Goal: Check status: Check status

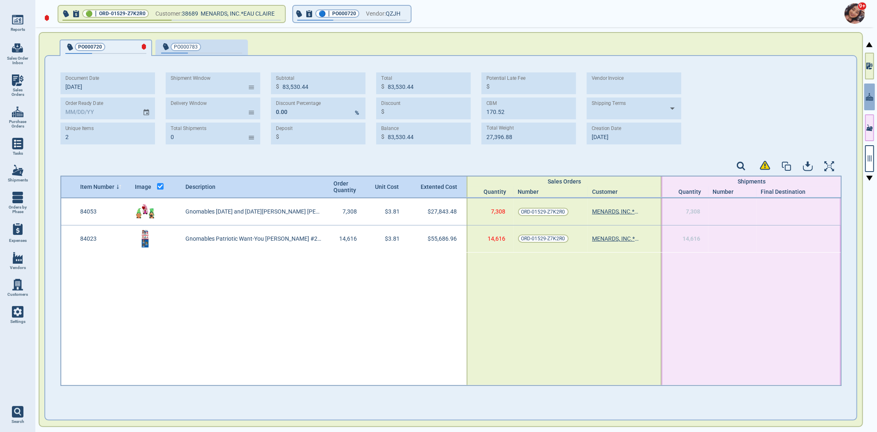
click at [21, 86] on link "Sales Orders" at bounding box center [17, 86] width 35 height 32
select select "50"
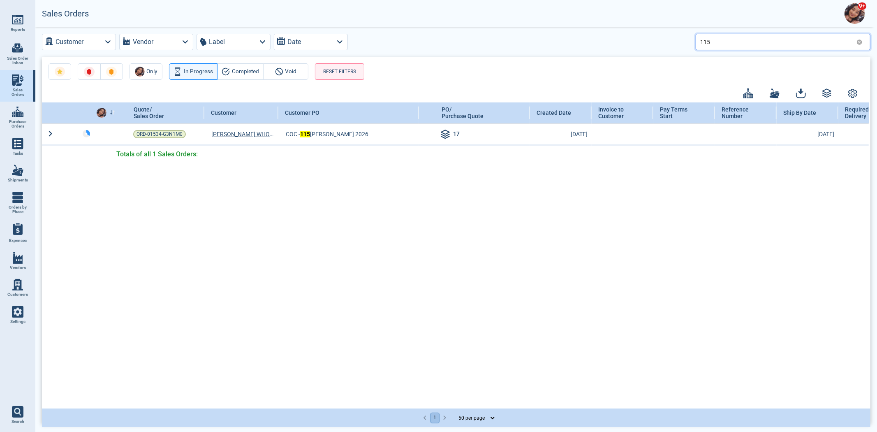
click at [739, 42] on input "115" at bounding box center [776, 42] width 153 height 12
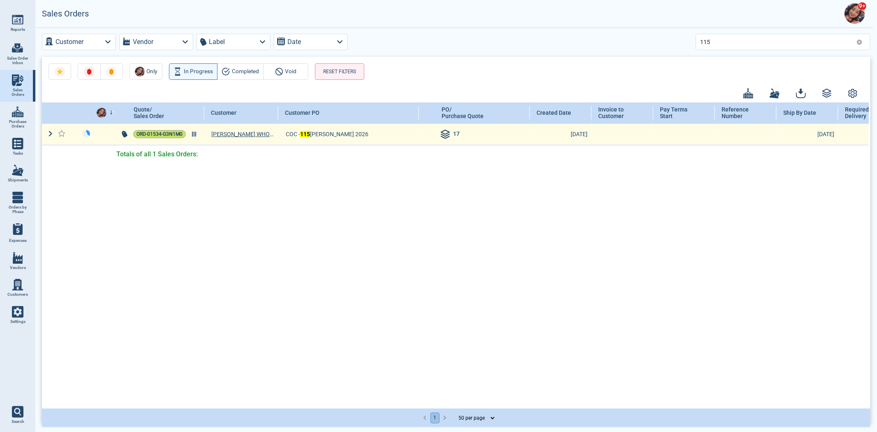
click at [163, 134] on span "ORD-01534-G3N1M0" at bounding box center [159, 134] width 46 height 8
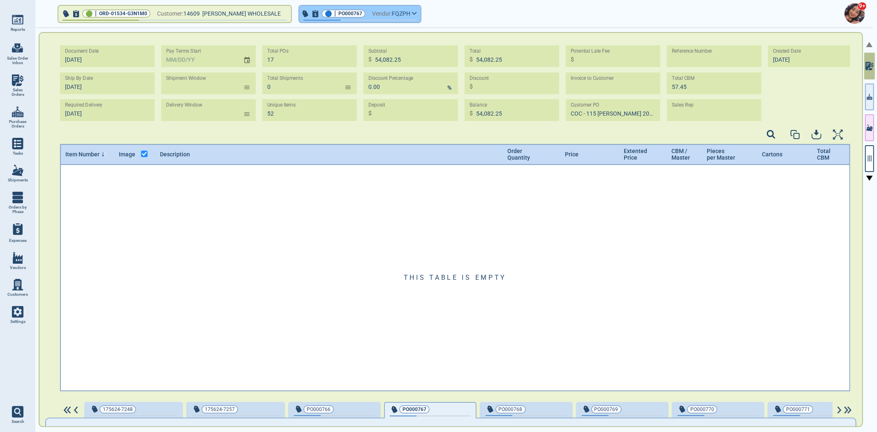
click at [399, 13] on span "FQZPH" at bounding box center [401, 14] width 18 height 10
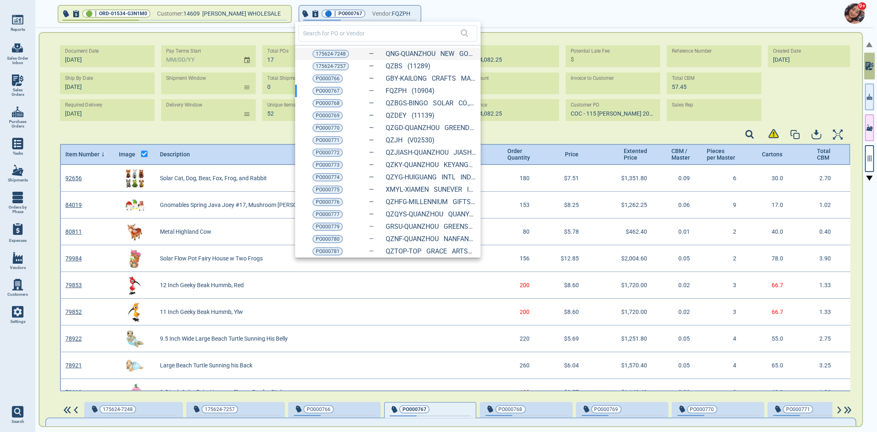
scroll to position [224, 788]
click at [323, 112] on span "PO000769" at bounding box center [328, 115] width 24 height 8
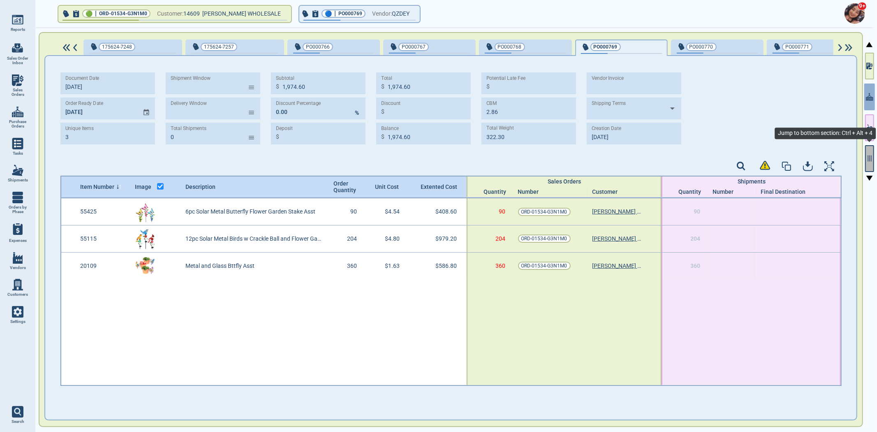
click at [872, 163] on button "button" at bounding box center [869, 158] width 9 height 27
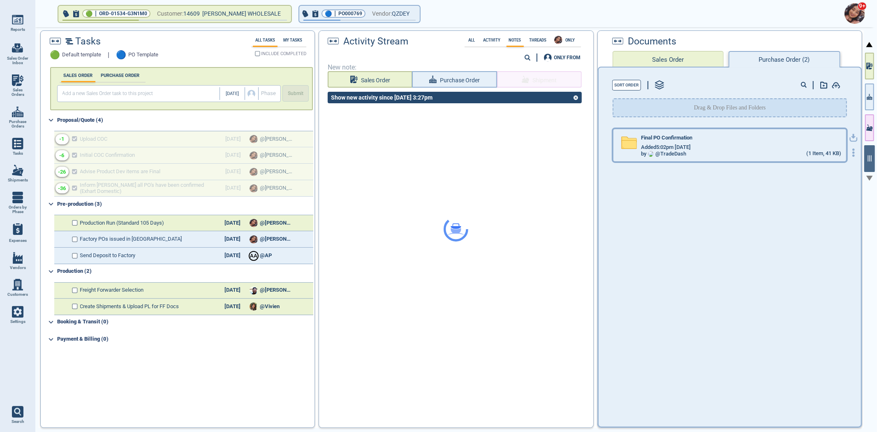
click at [672, 155] on div "Final PO Confirmation Added 5:02pm [DATE] by @ TradeDash (1 Item, 41 KB)" at bounding box center [729, 145] width 233 height 32
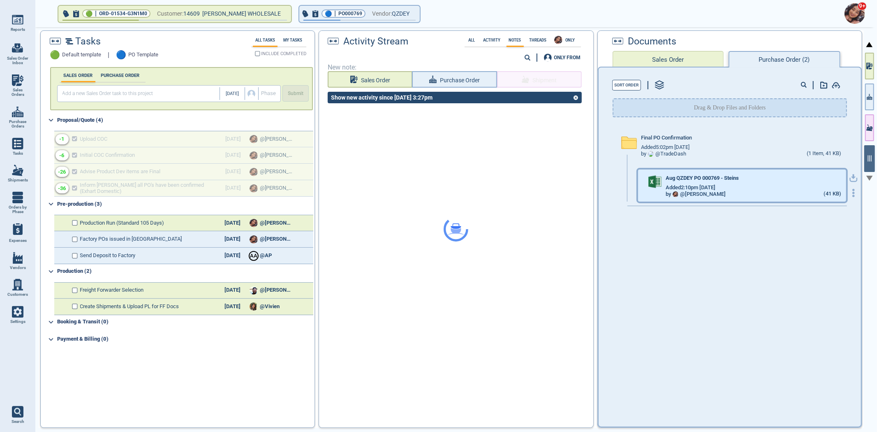
click at [807, 175] on div "Aug QZDEY PO 000769 - Steins" at bounding box center [752, 179] width 175 height 9
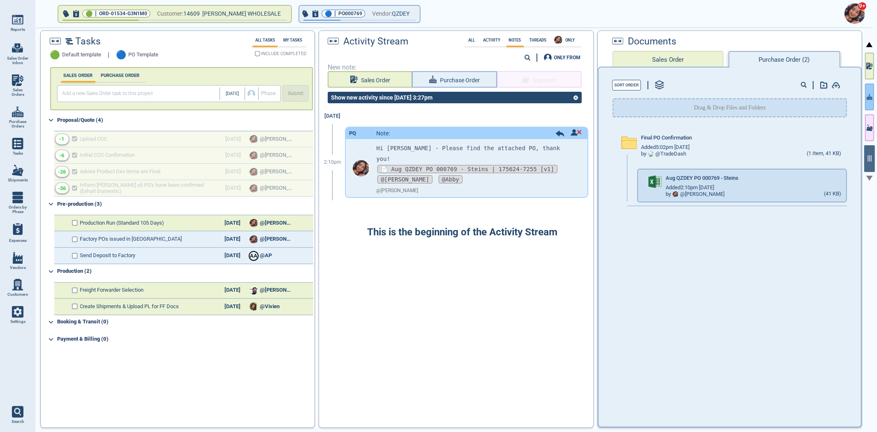
click at [864, 101] on div "🟢 | ORD-01534-G3N1M0 Customer: 14609 [PERSON_NAME] WHOLESALE 🔵 | PO000769 Vendo…" at bounding box center [455, 229] width 841 height 405
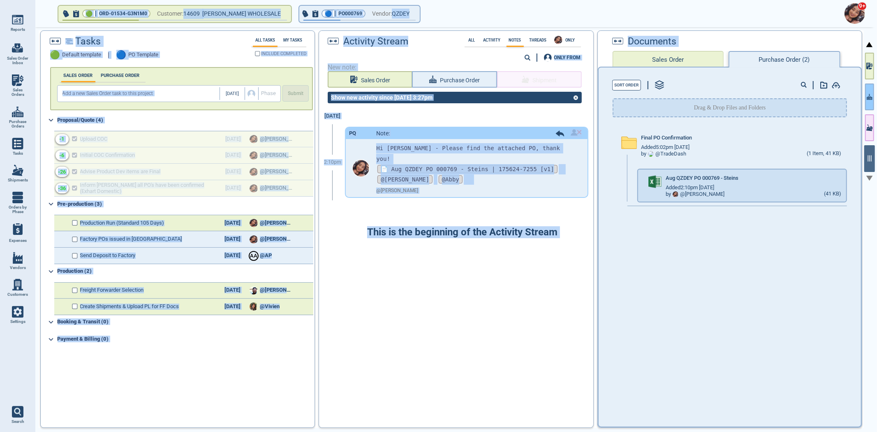
click at [865, 101] on button "button" at bounding box center [869, 96] width 9 height 27
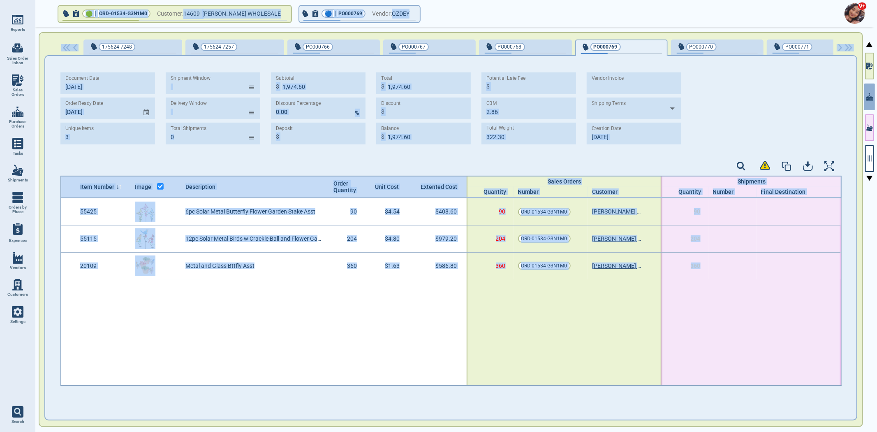
click at [510, 344] on div at bounding box center [563, 332] width 195 height 106
click at [451, 291] on div at bounding box center [263, 332] width 405 height 106
